Goal: Find specific page/section: Find specific page/section

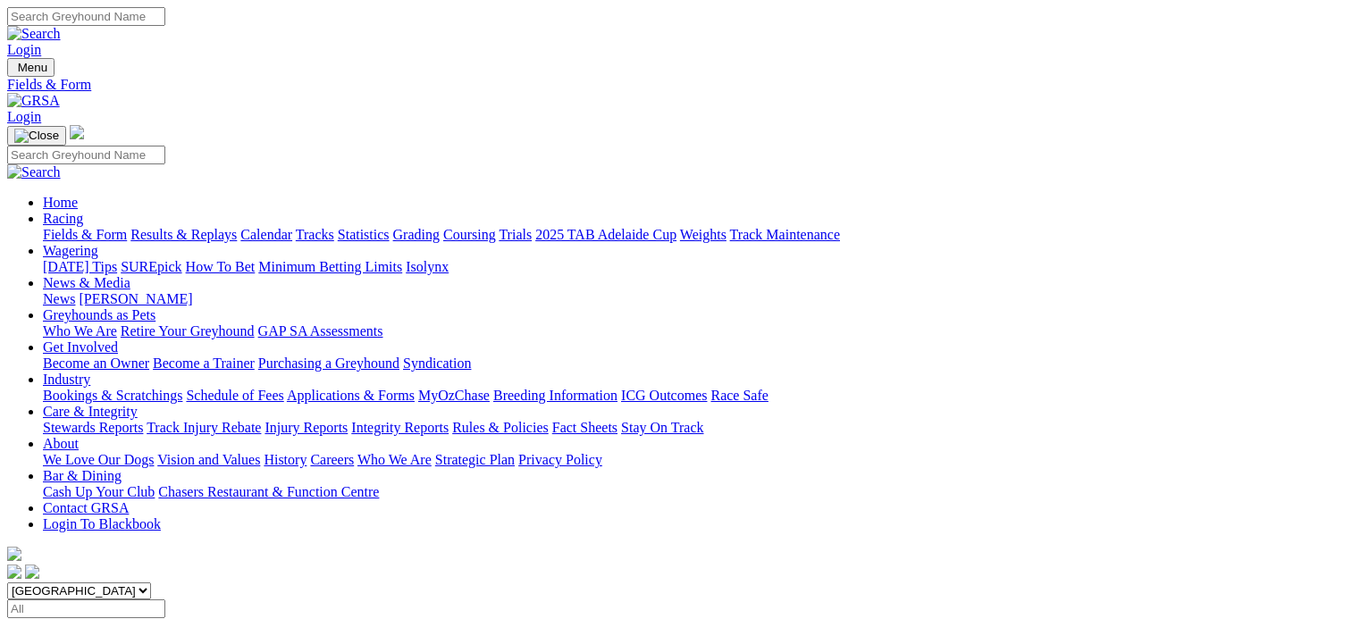
scroll to position [357, 0]
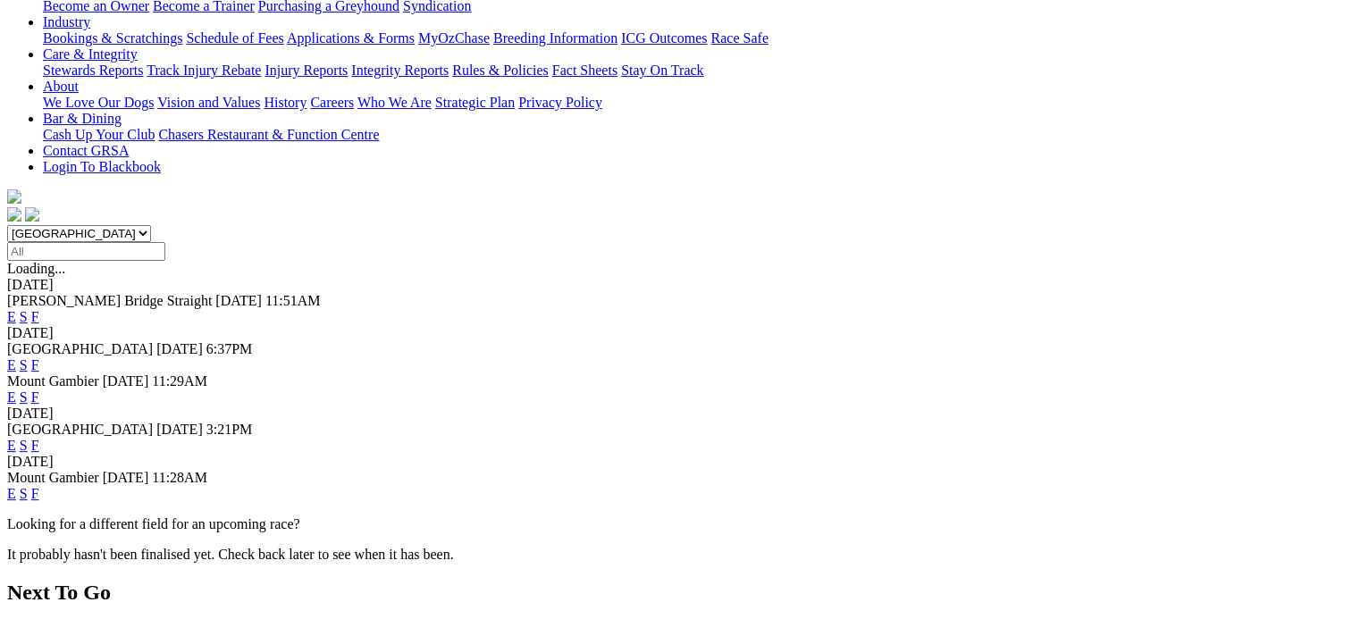
click at [39, 486] on link "F" at bounding box center [35, 493] width 8 height 15
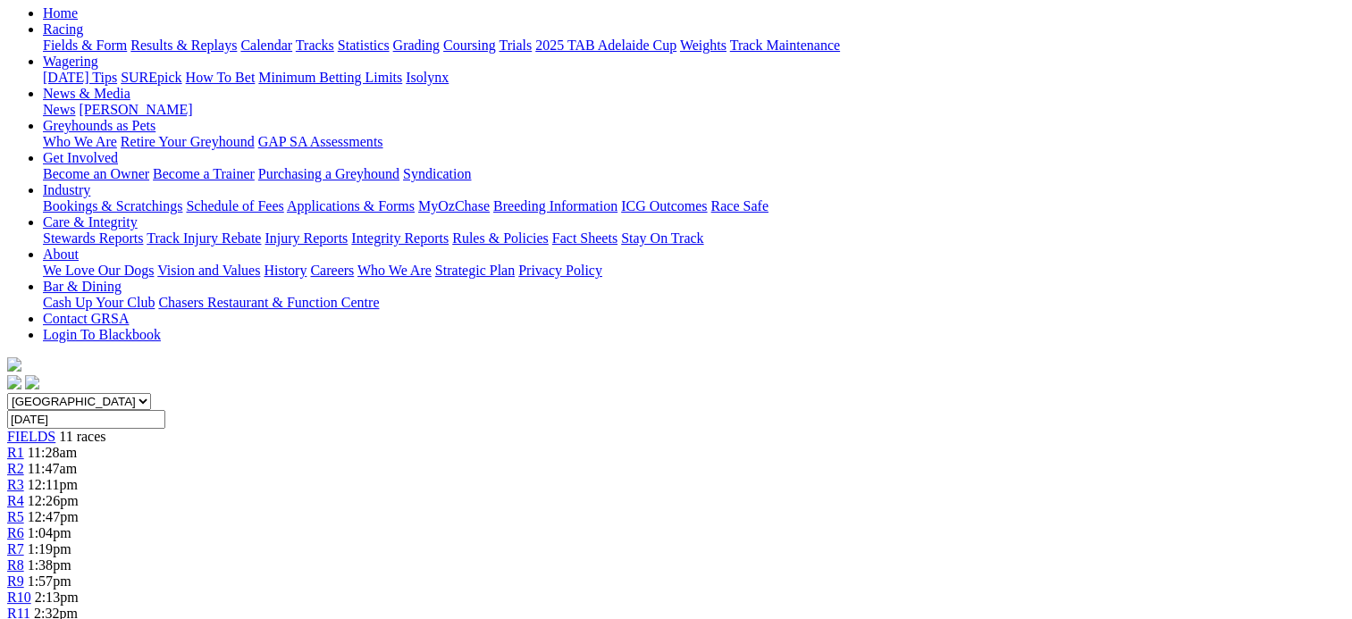
scroll to position [268, 0]
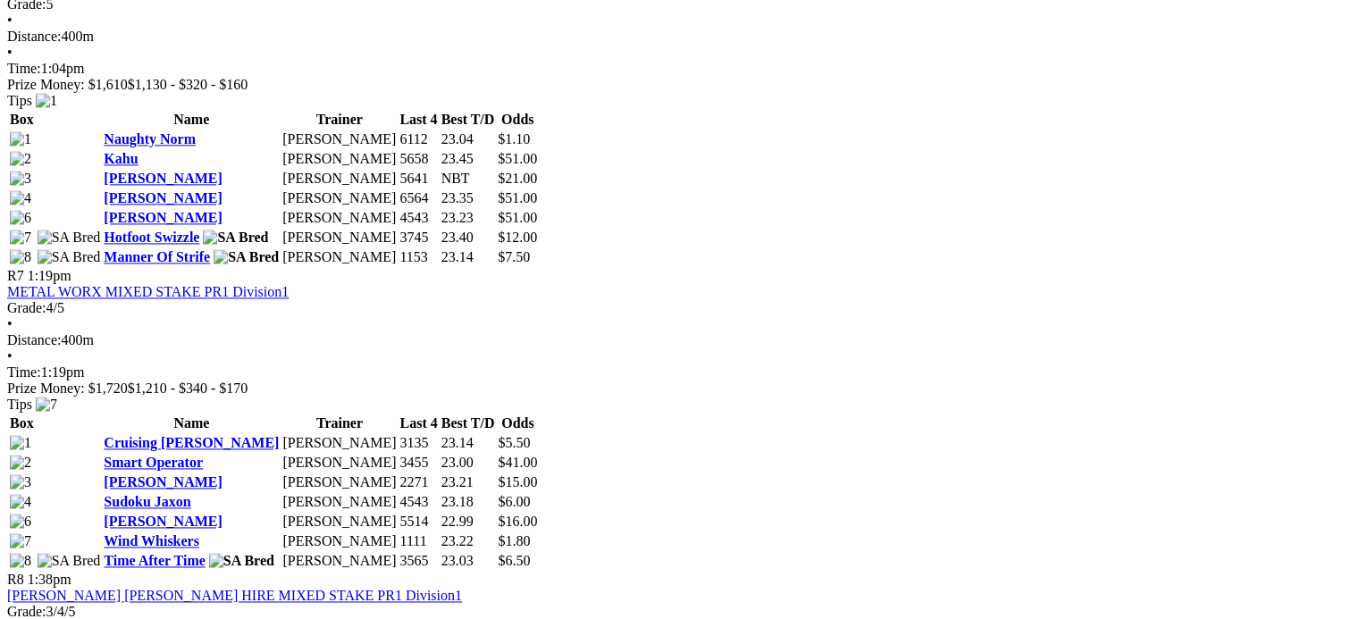
scroll to position [2680, 0]
